Goal: Task Accomplishment & Management: Use online tool/utility

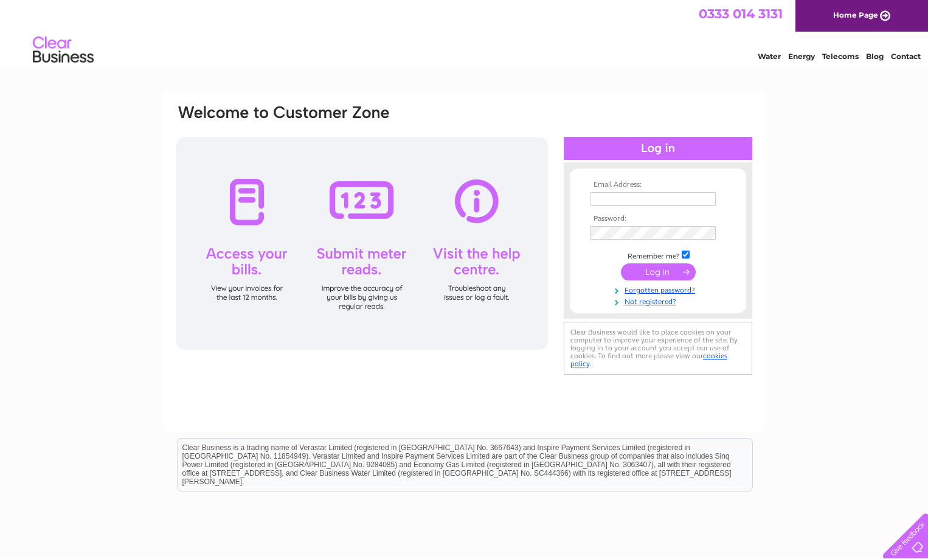
click at [620, 196] on input "text" at bounding box center [652, 198] width 125 height 13
type input "[EMAIL_ADDRESS][DOMAIN_NAME]"
click at [651, 277] on input "submit" at bounding box center [658, 272] width 75 height 17
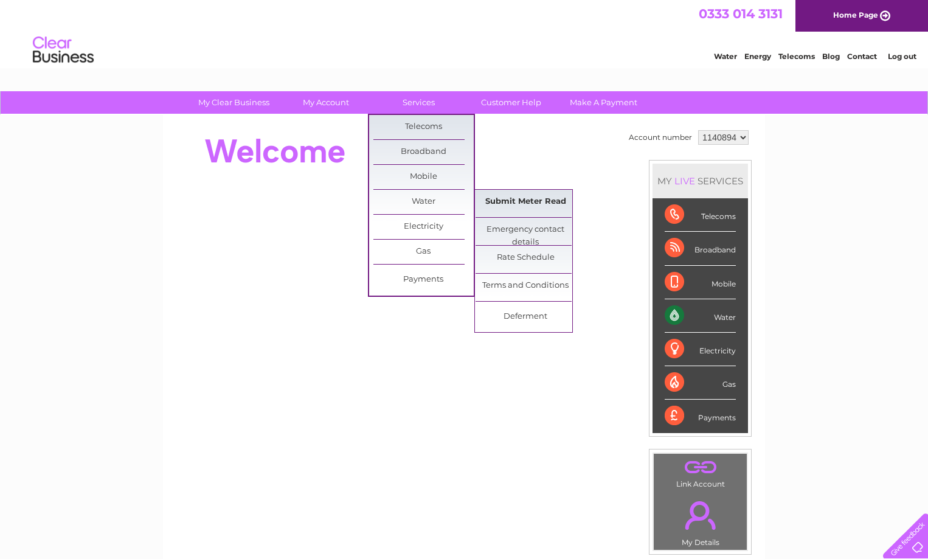
click at [514, 200] on link "Submit Meter Read" at bounding box center [525, 202] width 100 height 24
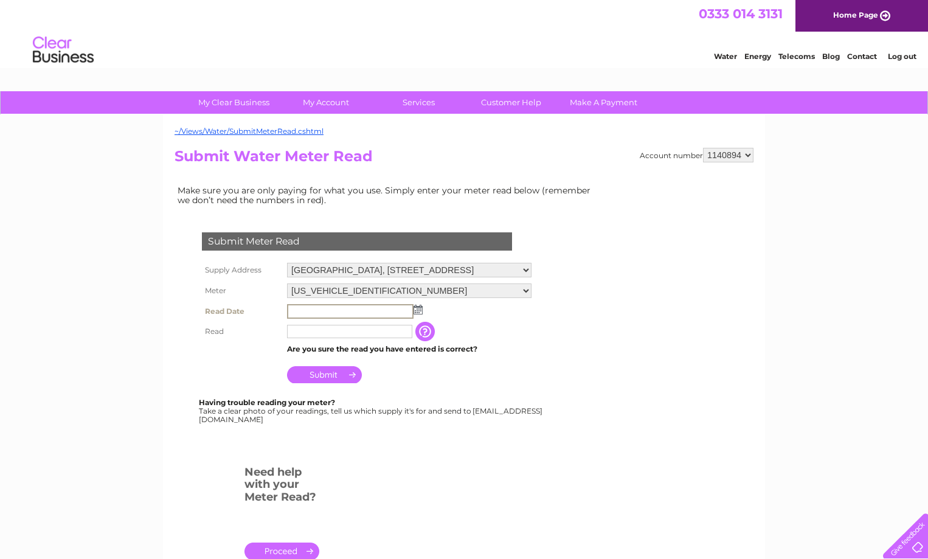
click at [297, 311] on input "text" at bounding box center [350, 311] width 126 height 15
click at [418, 316] on td at bounding box center [409, 311] width 250 height 21
click at [418, 310] on img at bounding box center [416, 309] width 9 height 10
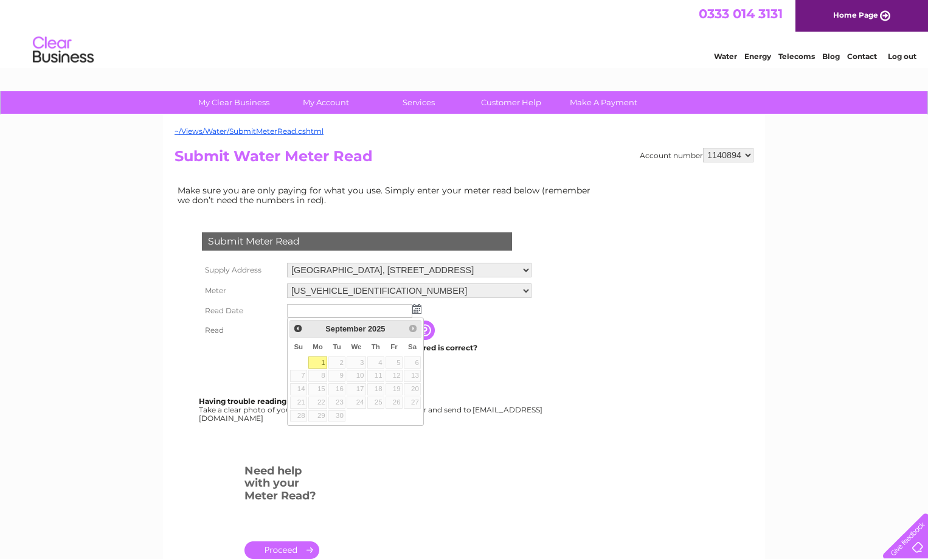
click at [318, 359] on link "1" at bounding box center [317, 362] width 19 height 12
type input "2025/09/01"
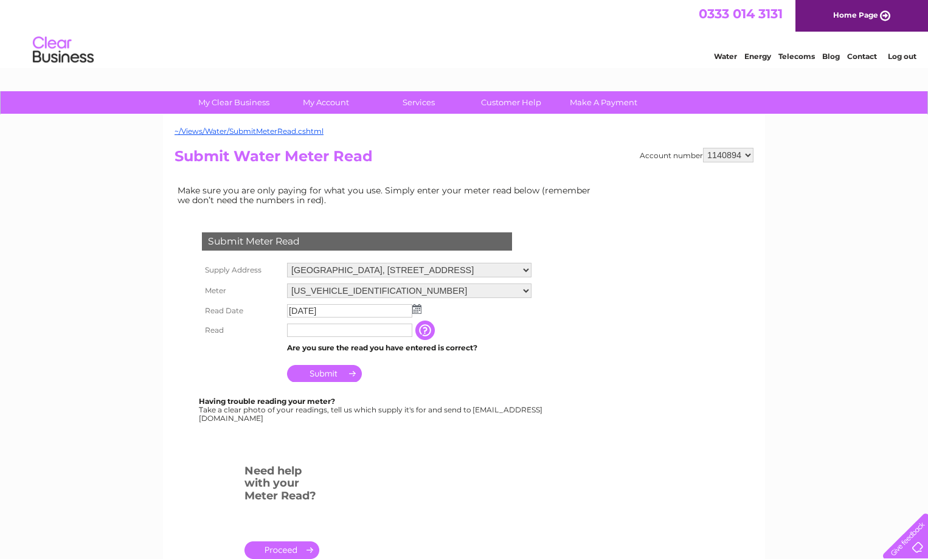
click at [309, 329] on input "text" at bounding box center [349, 329] width 125 height 13
type input "02568"
click at [330, 373] on input "Submit" at bounding box center [324, 373] width 75 height 17
